Goal: Find specific page/section: Find specific page/section

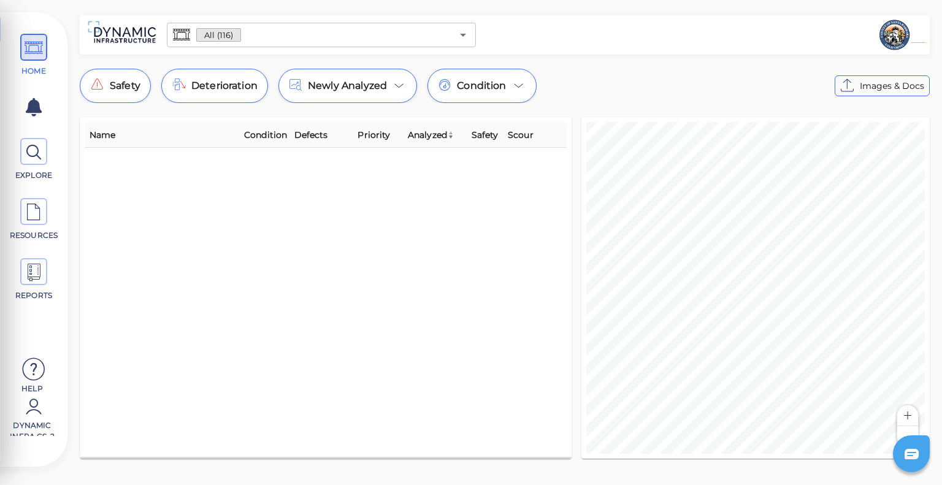
click at [479, 306] on div "Name Condition Defects Priority Analyzed Safety Scour" at bounding box center [326, 288] width 482 height 332
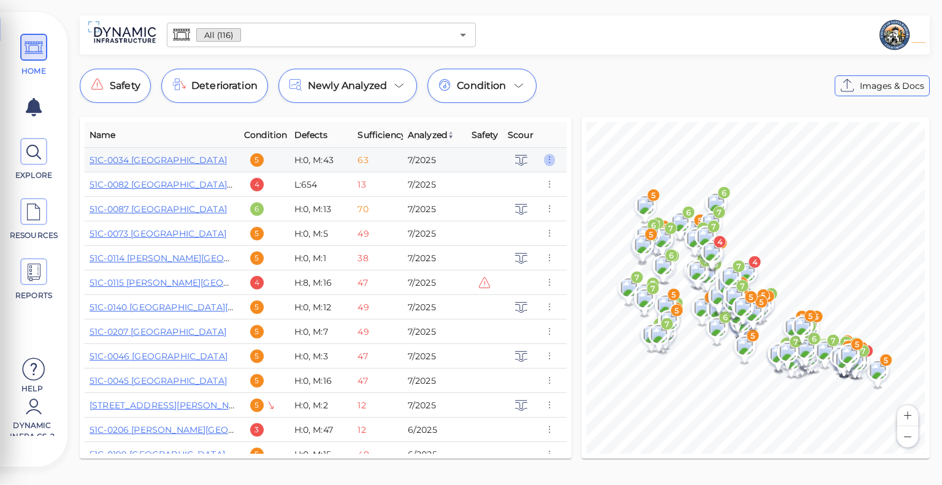
click at [547, 160] on icon "button" at bounding box center [549, 159] width 11 height 13
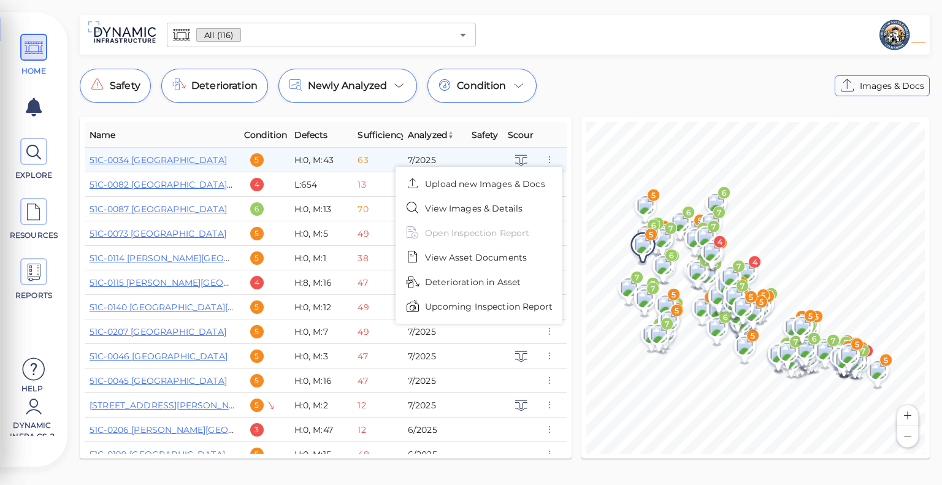
click at [549, 326] on div at bounding box center [471, 242] width 942 height 485
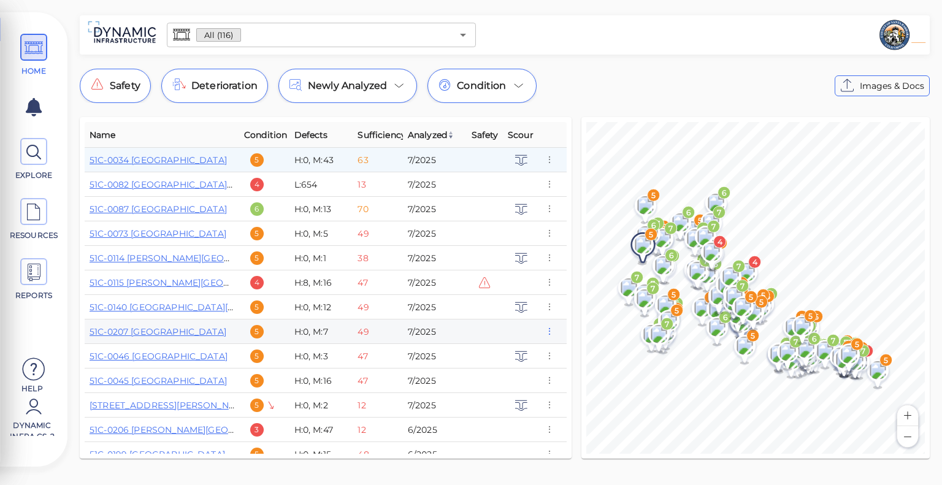
click at [549, 326] on icon "button" at bounding box center [549, 331] width 11 height 13
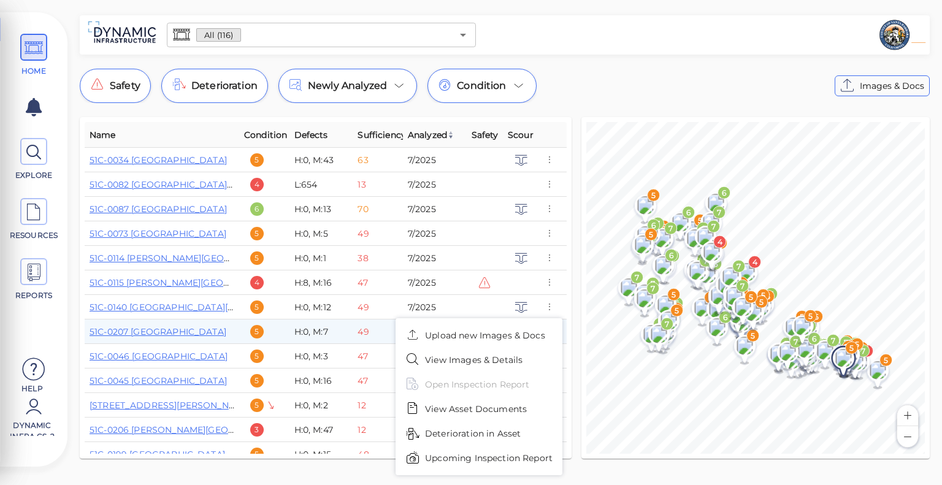
click at [550, 258] on div at bounding box center [471, 242] width 942 height 485
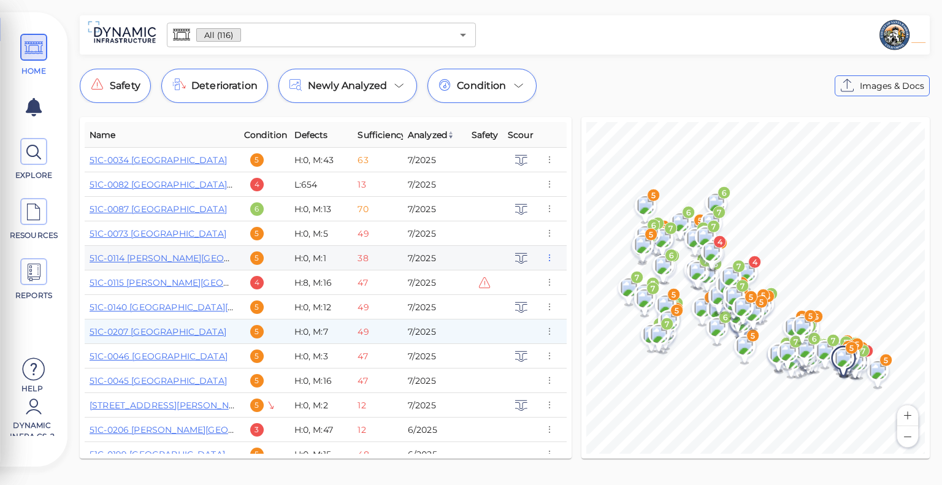
click at [549, 258] on icon "button" at bounding box center [549, 257] width 11 height 13
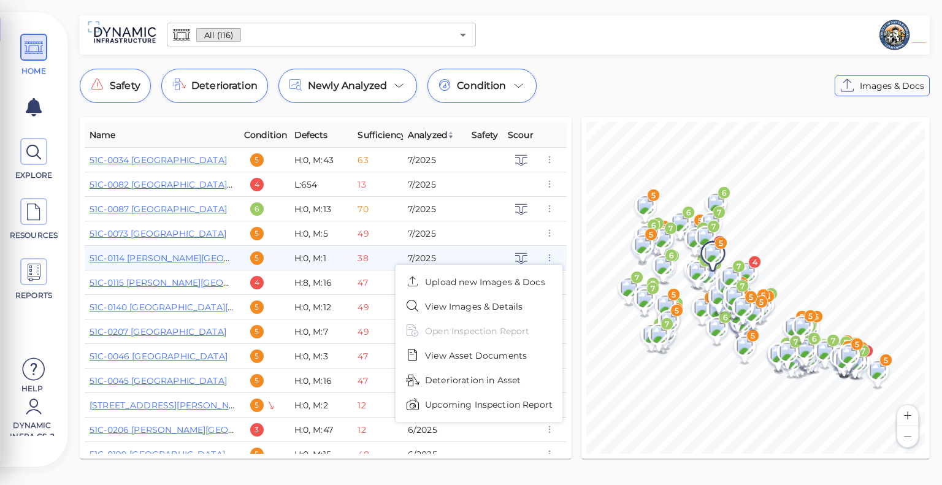
click at [549, 258] on div at bounding box center [471, 242] width 942 height 485
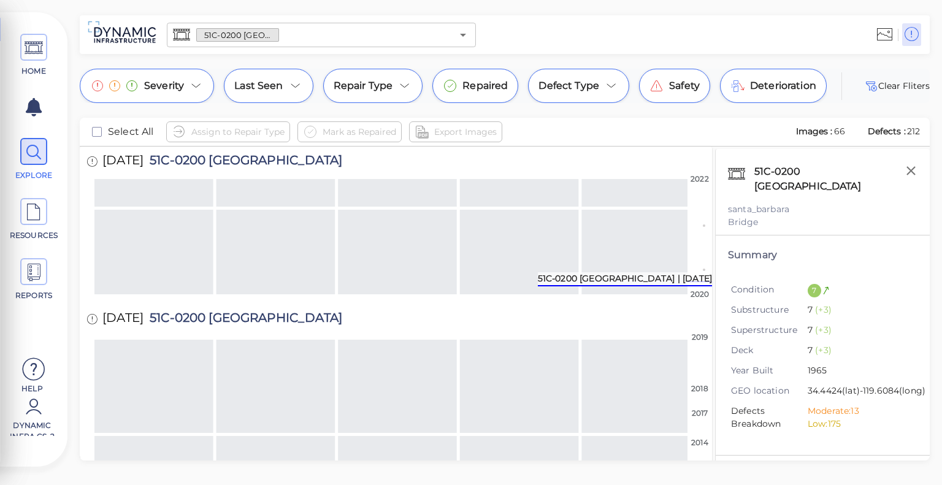
scroll to position [948, 0]
